Goal: Transaction & Acquisition: Purchase product/service

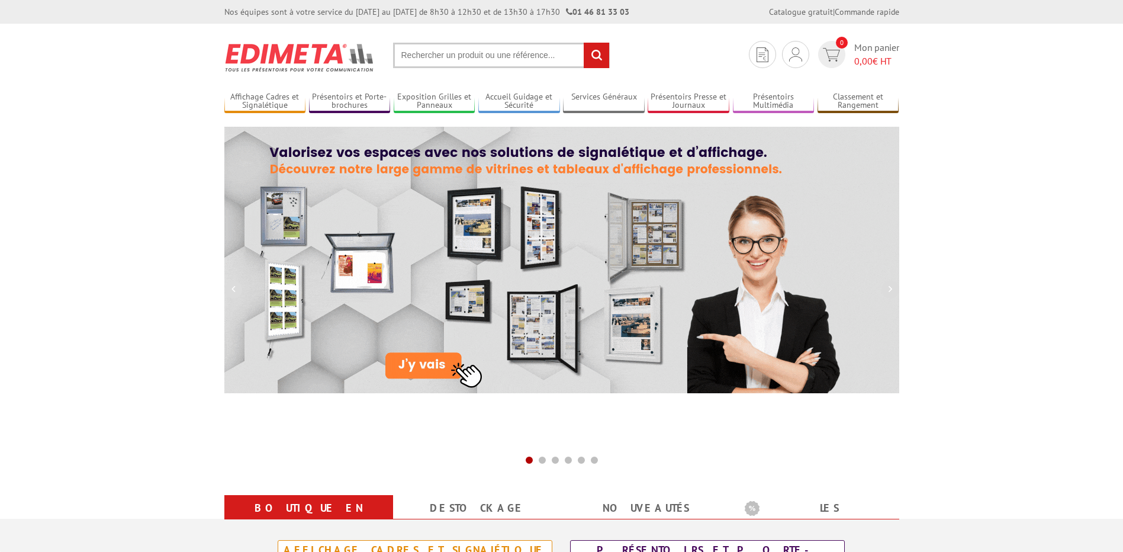
click at [446, 54] on input "text" at bounding box center [501, 55] width 217 height 25
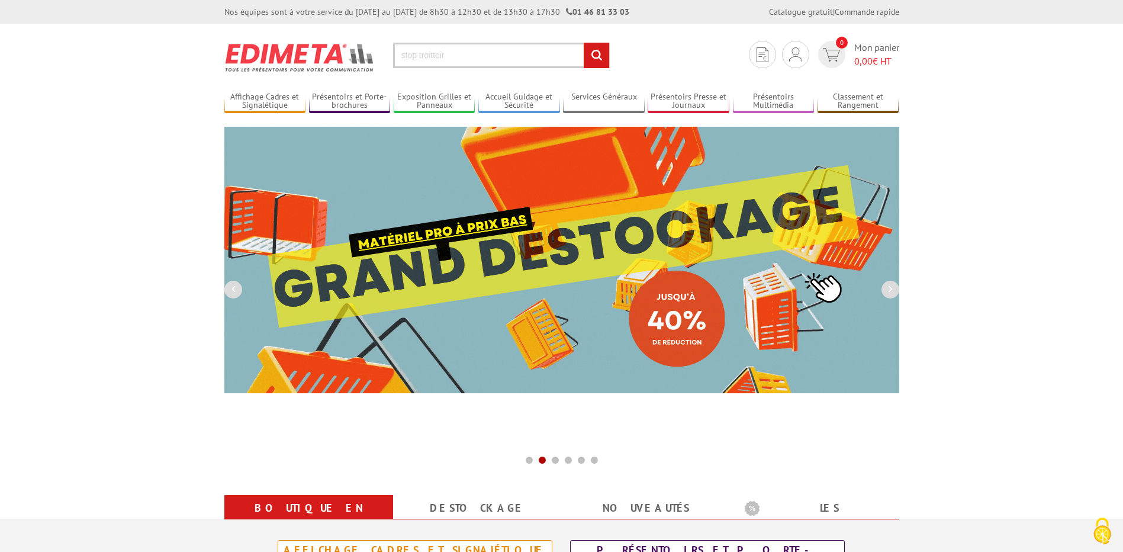
type input "stop troittoir"
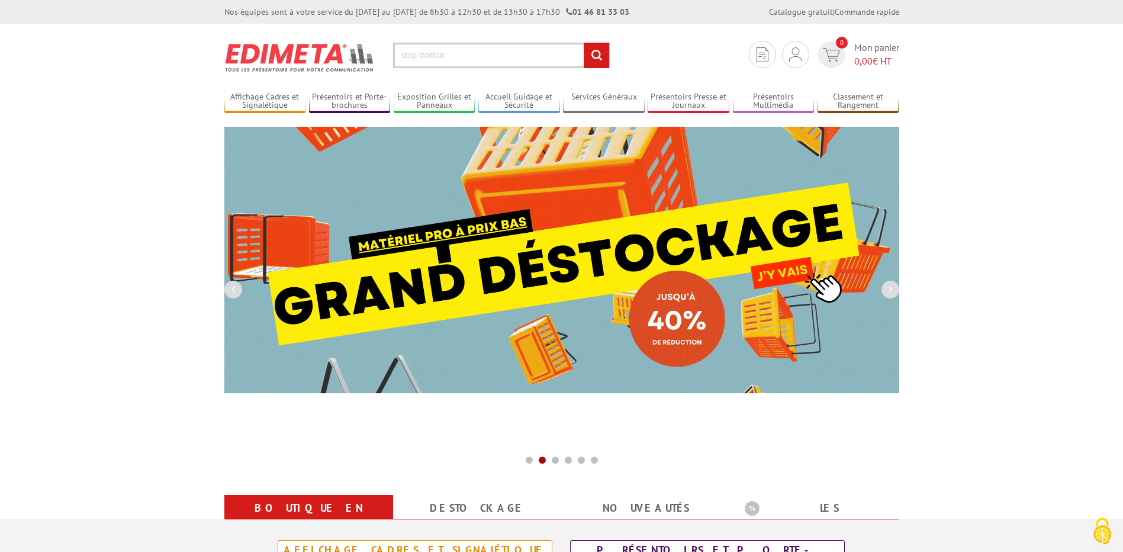
click at [584, 43] on input "rechercher" at bounding box center [596, 55] width 25 height 25
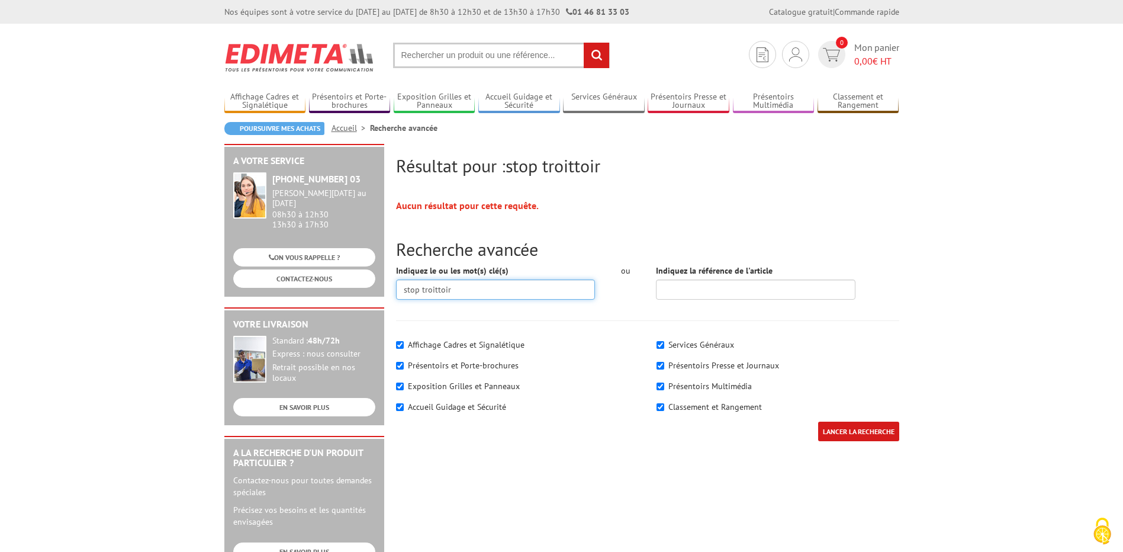
drag, startPoint x: 462, startPoint y: 292, endPoint x: 194, endPoint y: 287, distance: 268.2
click at [194, 287] on body "Nos équipes sont à votre service du lundi au vendredi de 8h30 à 12h30 et de 13h…" at bounding box center [561, 528] width 1123 height 1057
type input "stop"
click at [818, 421] on input "LANCER LA RECHERCHE" at bounding box center [858, 431] width 81 height 20
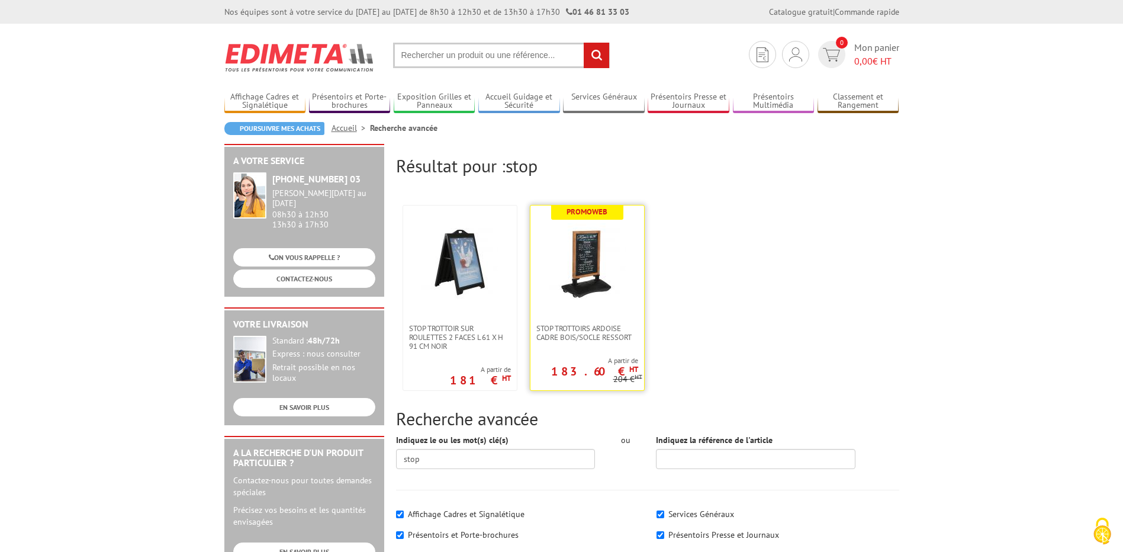
click at [611, 314] on link at bounding box center [587, 264] width 114 height 118
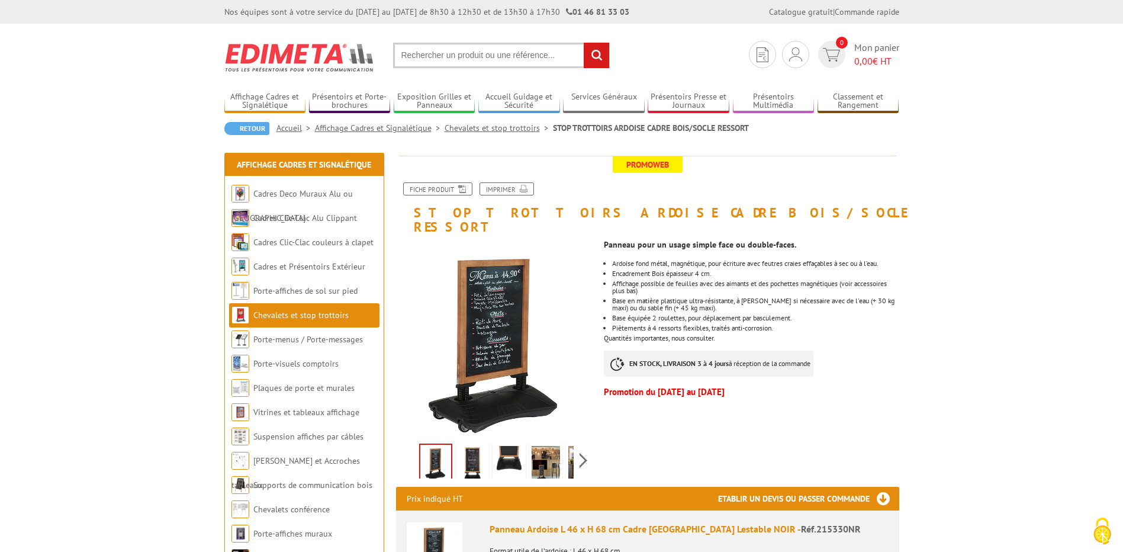
click at [316, 314] on link "Chevalets et stop trottoirs" at bounding box center [300, 315] width 95 height 11
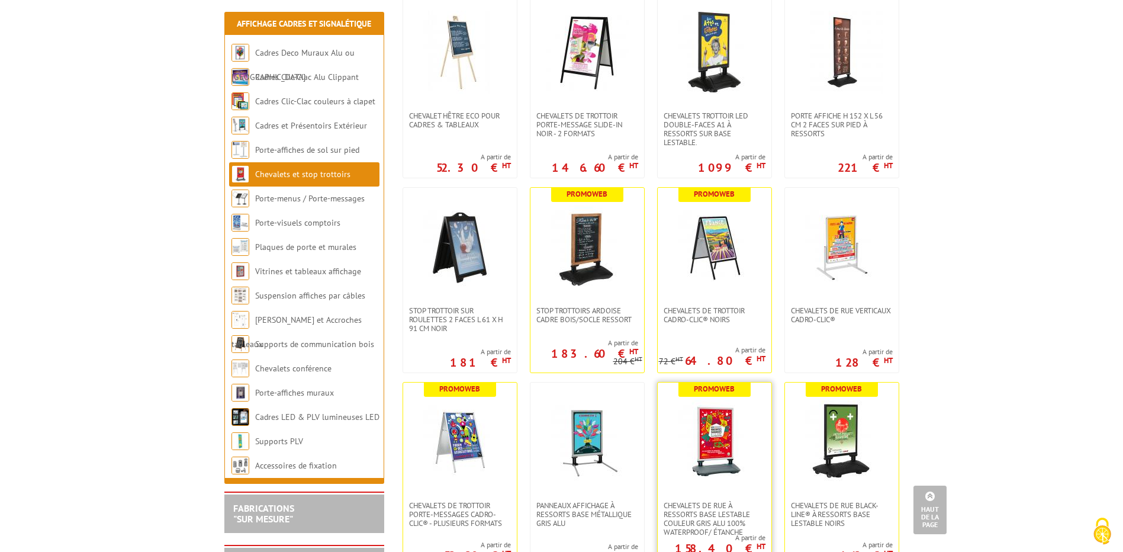
click at [691, 458] on img at bounding box center [714, 441] width 83 height 83
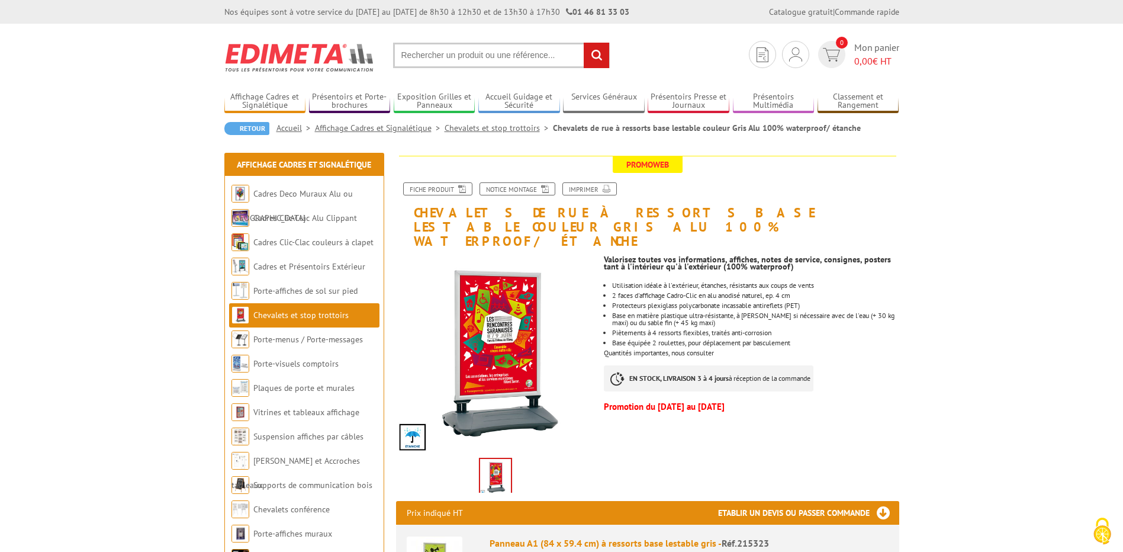
click at [284, 315] on link "Chevalets et stop trottoirs" at bounding box center [300, 315] width 95 height 11
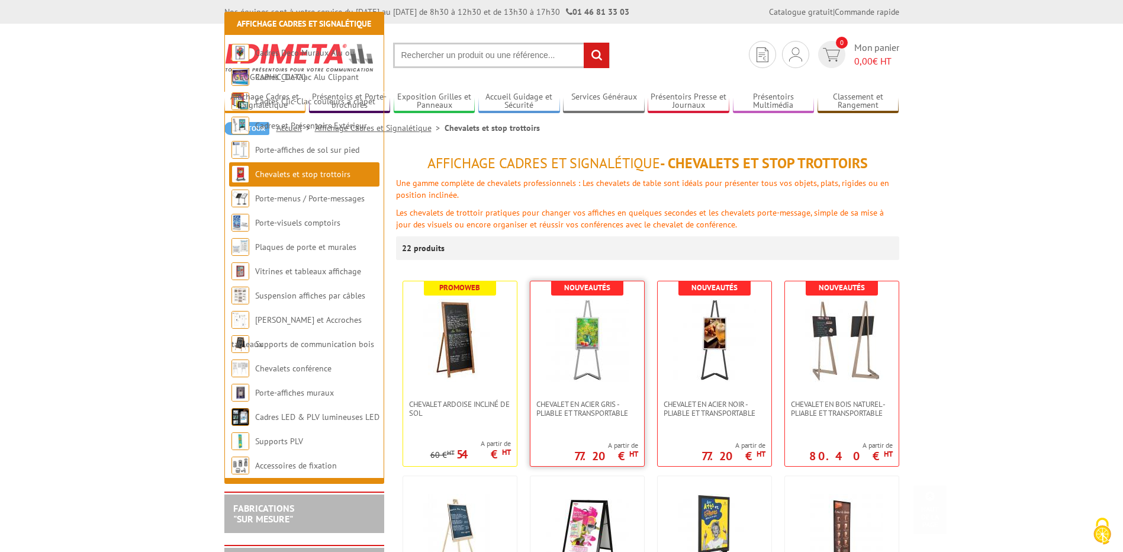
scroll to position [483, 0]
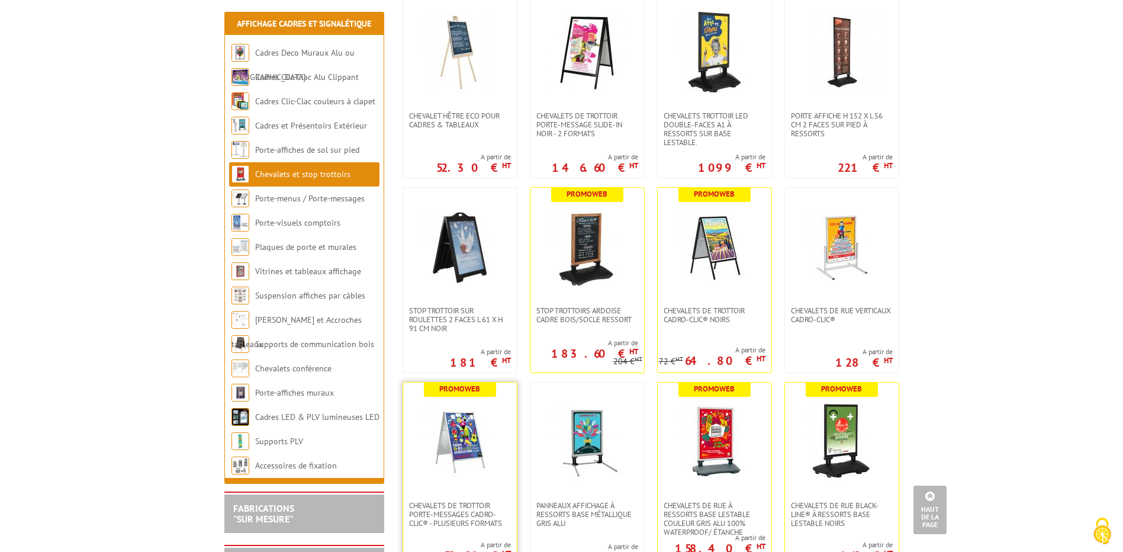
click at [474, 443] on img at bounding box center [460, 441] width 83 height 83
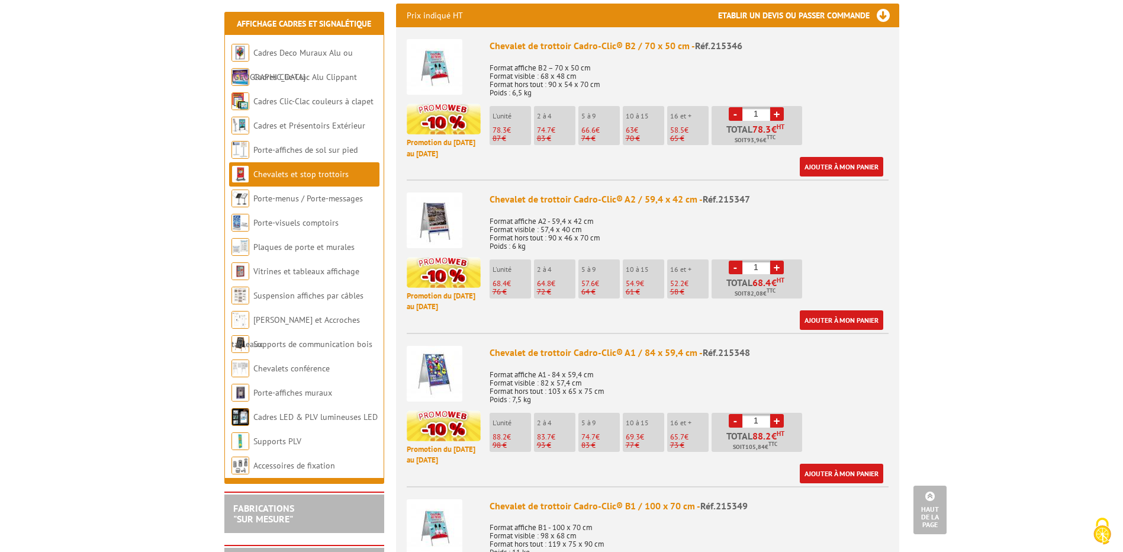
scroll to position [965, 0]
